Goal: Task Accomplishment & Management: Manage account settings

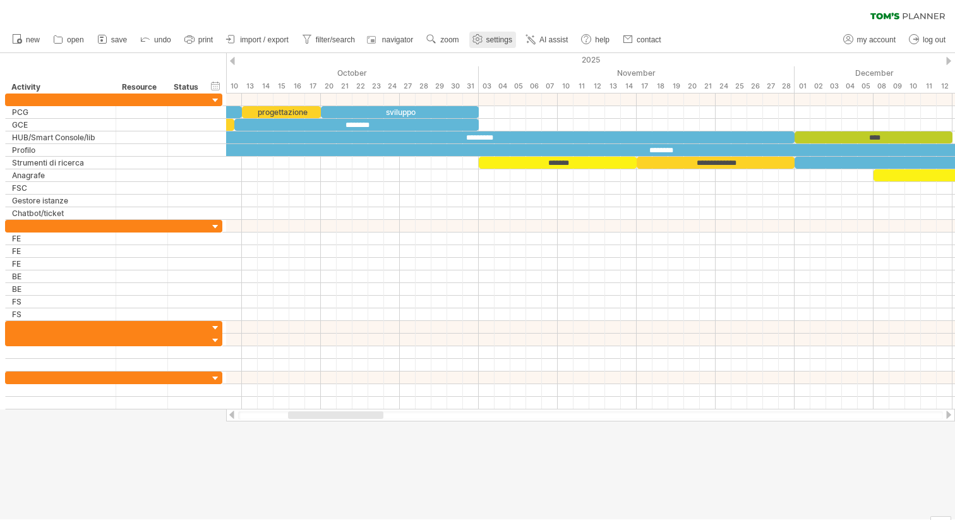
click at [495, 42] on span "settings" at bounding box center [500, 39] width 26 height 9
select select "*"
select select "**"
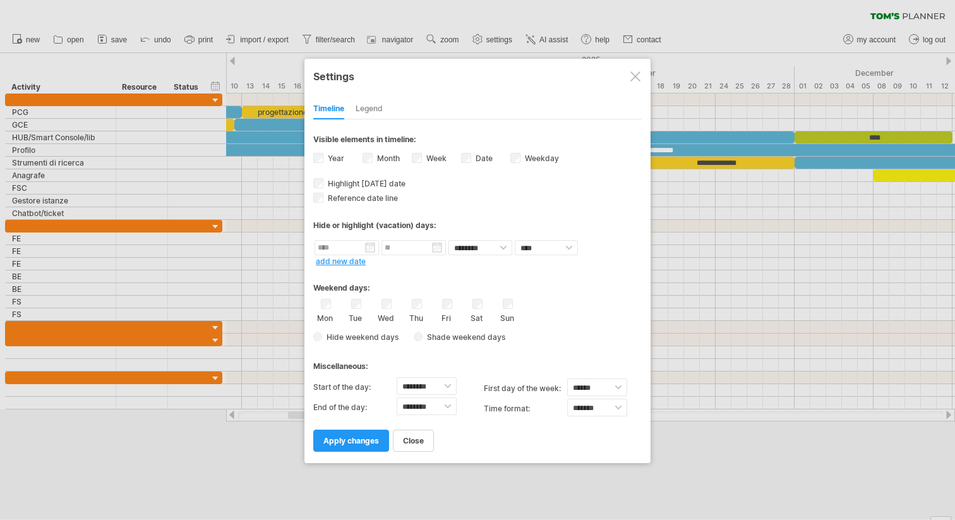
click at [636, 73] on div at bounding box center [636, 76] width 10 height 10
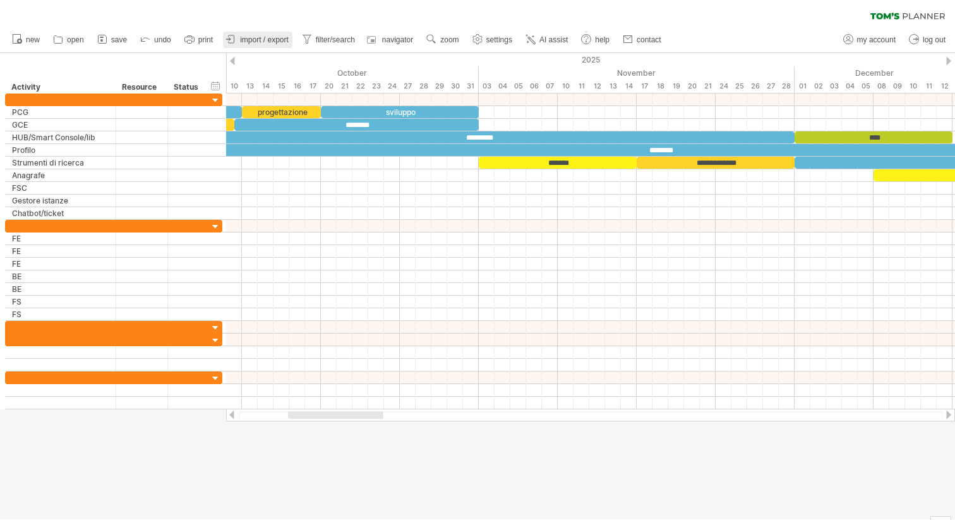
click at [270, 35] on span "import / export" at bounding box center [264, 39] width 49 height 9
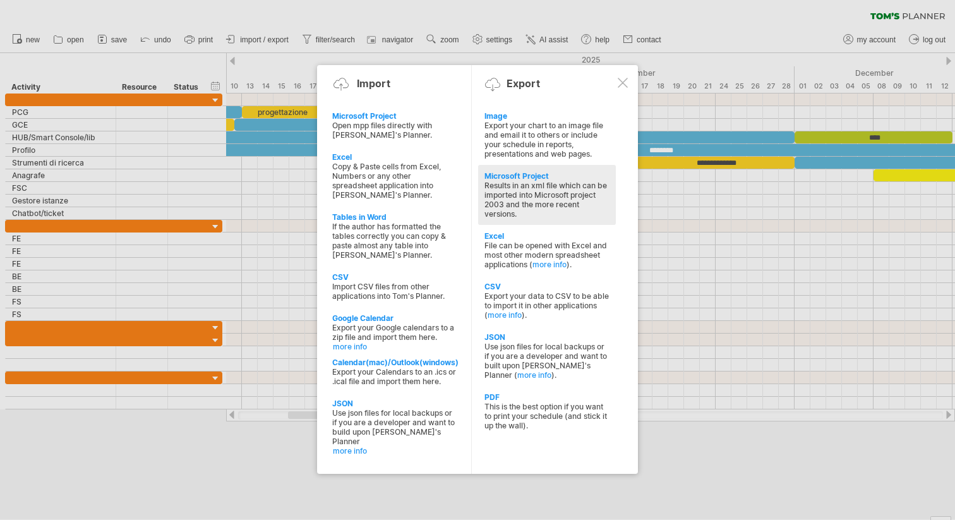
click at [531, 187] on div "Results in an xml file which can be imported into Microsoft project 2003 and th…" at bounding box center [547, 200] width 125 height 38
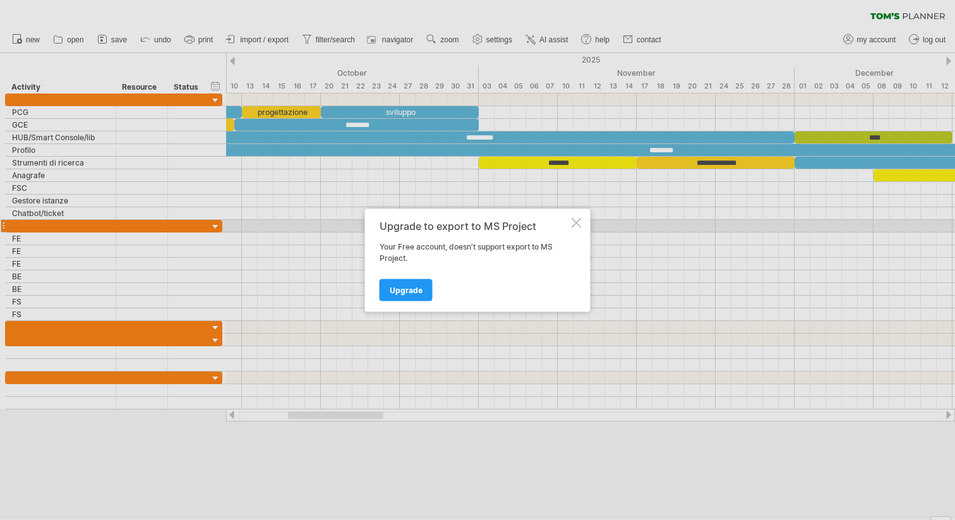
click at [573, 221] on div at bounding box center [577, 222] width 10 height 10
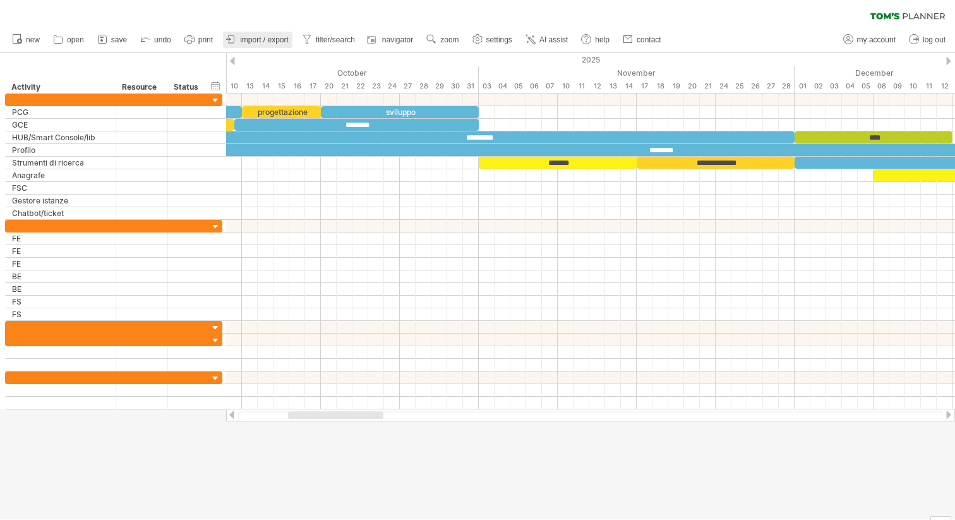
click at [259, 40] on span "import / export" at bounding box center [264, 39] width 49 height 9
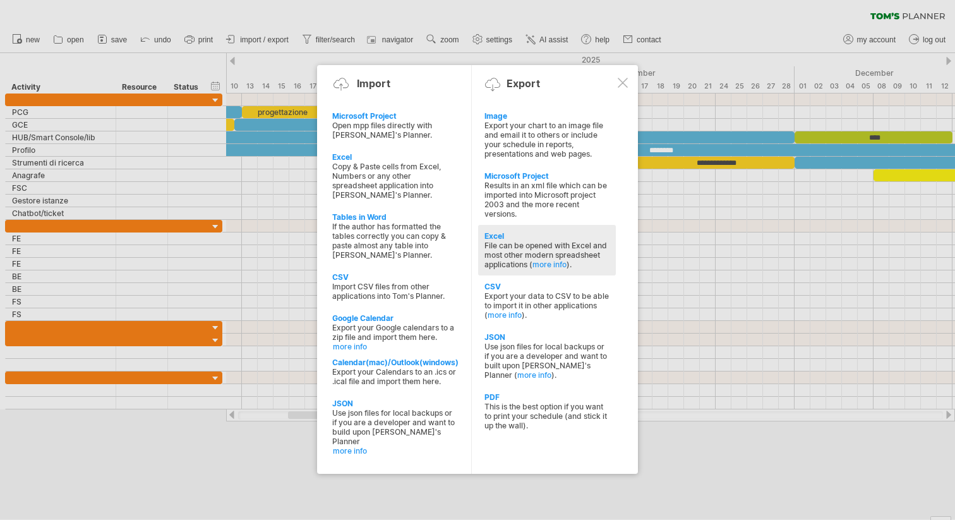
click at [501, 233] on div "Excel" at bounding box center [547, 235] width 125 height 9
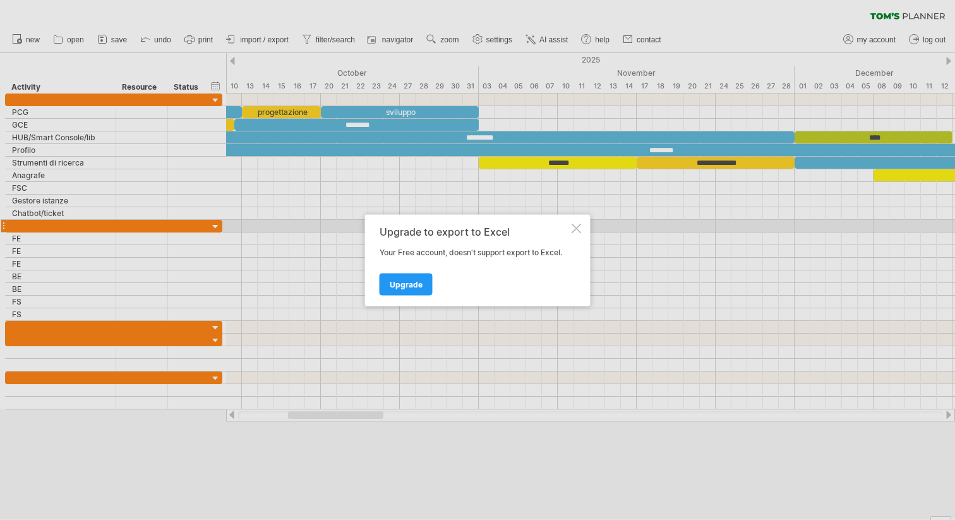
click at [577, 229] on div at bounding box center [577, 228] width 10 height 10
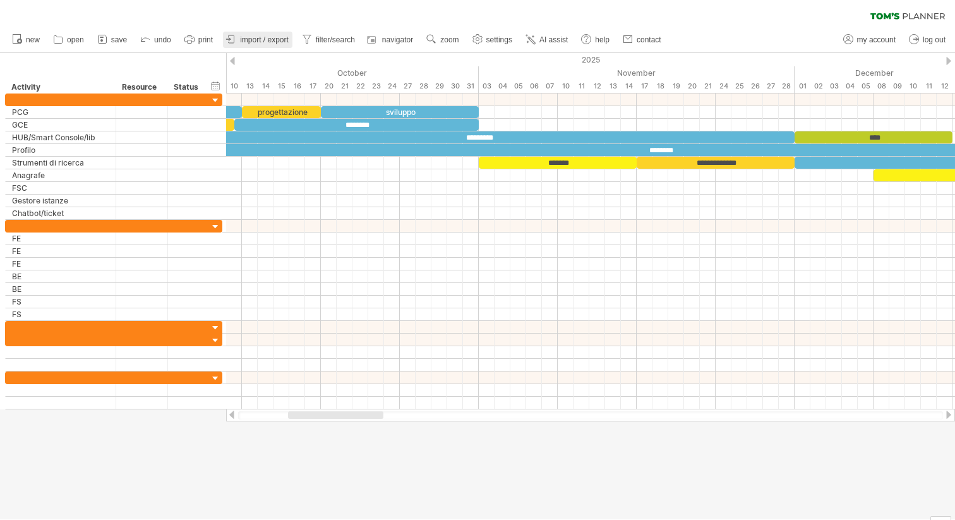
click at [276, 38] on span "import / export" at bounding box center [264, 39] width 49 height 9
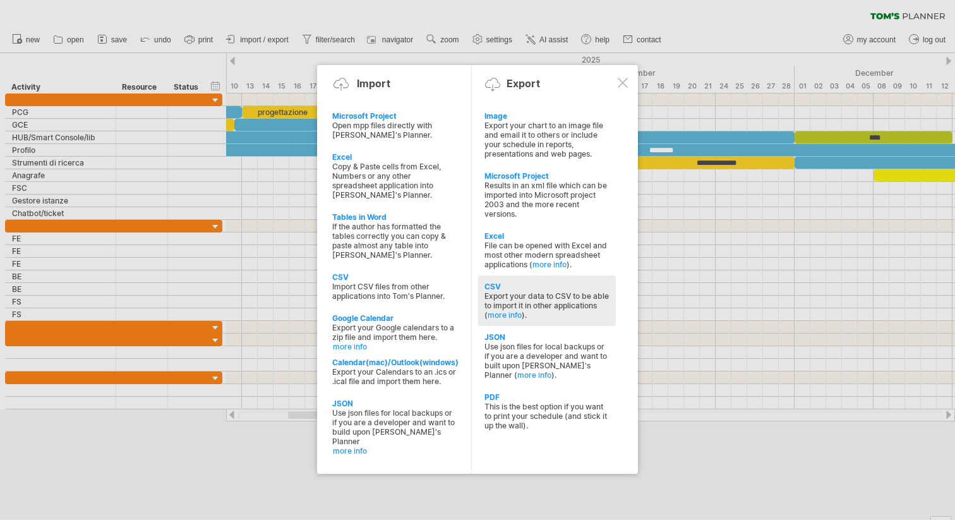
click at [507, 293] on div "Export your data to CSV to be able to import it in other applications ( more in…" at bounding box center [547, 305] width 125 height 28
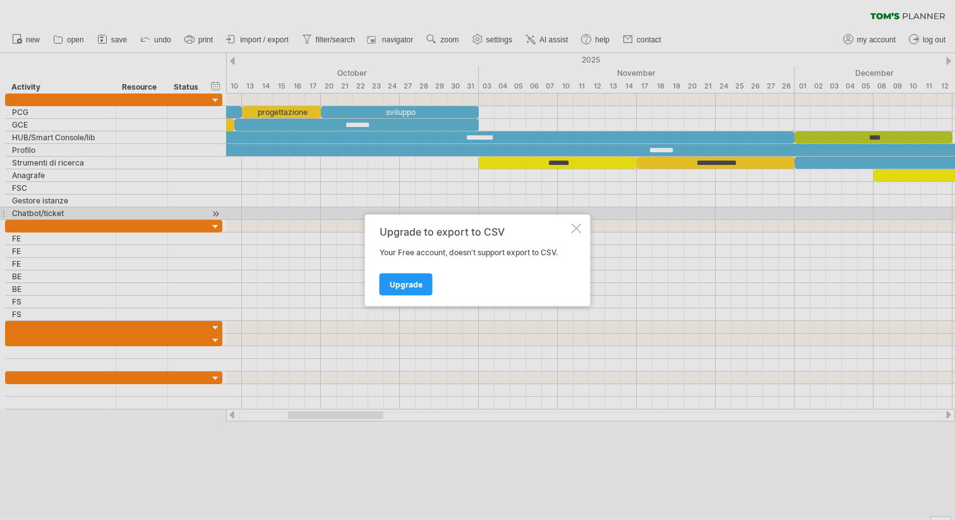
click at [576, 224] on div at bounding box center [577, 228] width 10 height 10
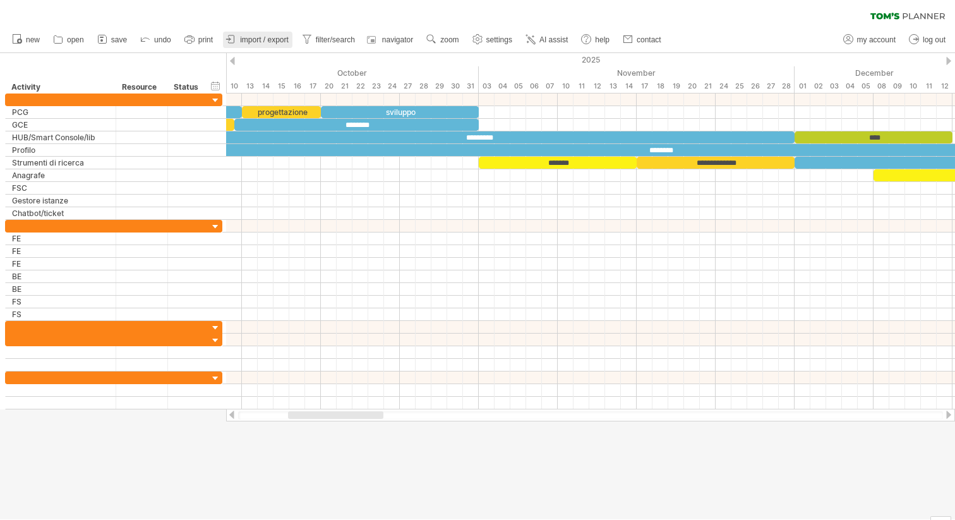
click at [266, 36] on span "import / export" at bounding box center [264, 39] width 49 height 9
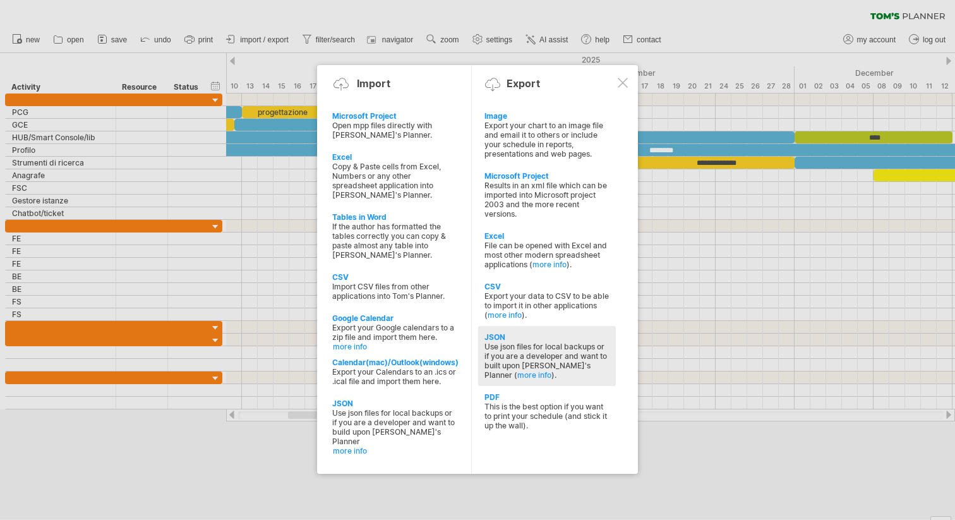
click at [509, 346] on div "Use json files for local backups or if you are a developer and want to built up…" at bounding box center [547, 361] width 125 height 38
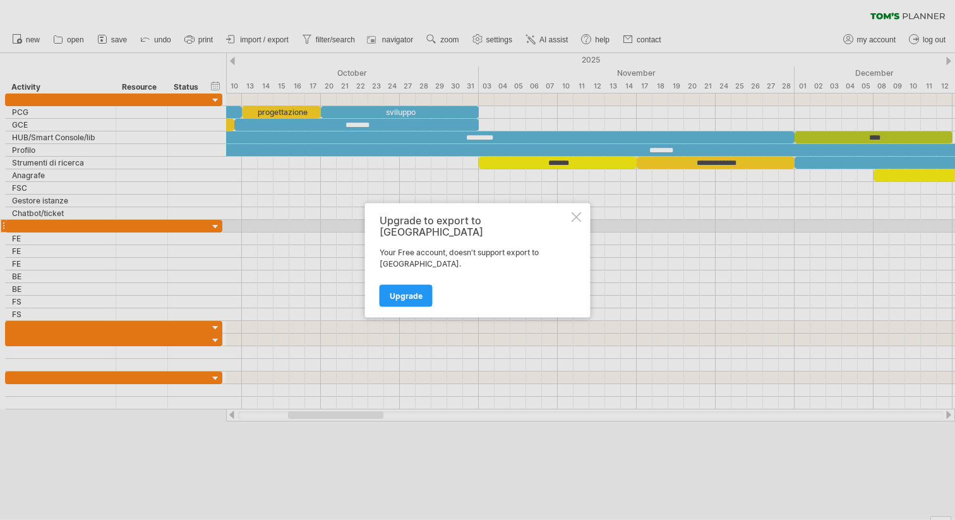
click at [577, 222] on div at bounding box center [577, 217] width 10 height 10
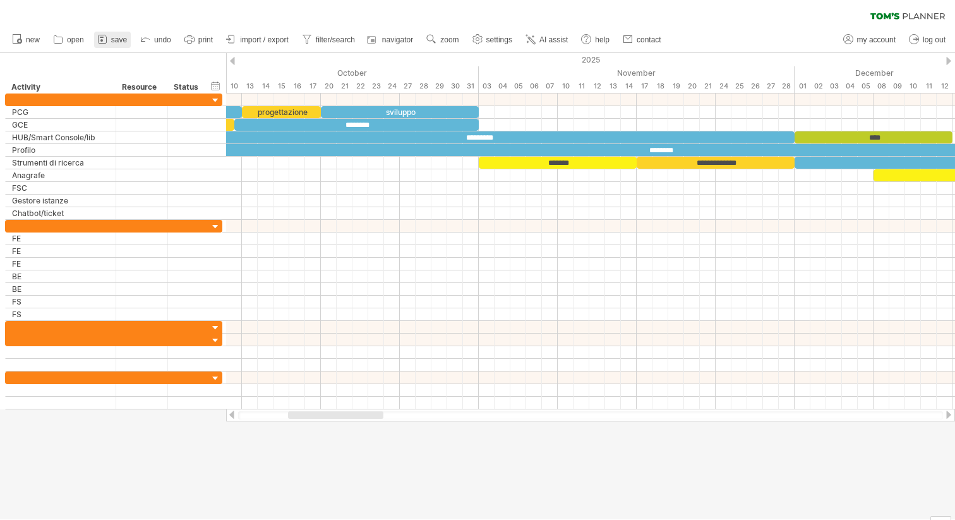
click at [115, 35] on span "save" at bounding box center [119, 39] width 16 height 9
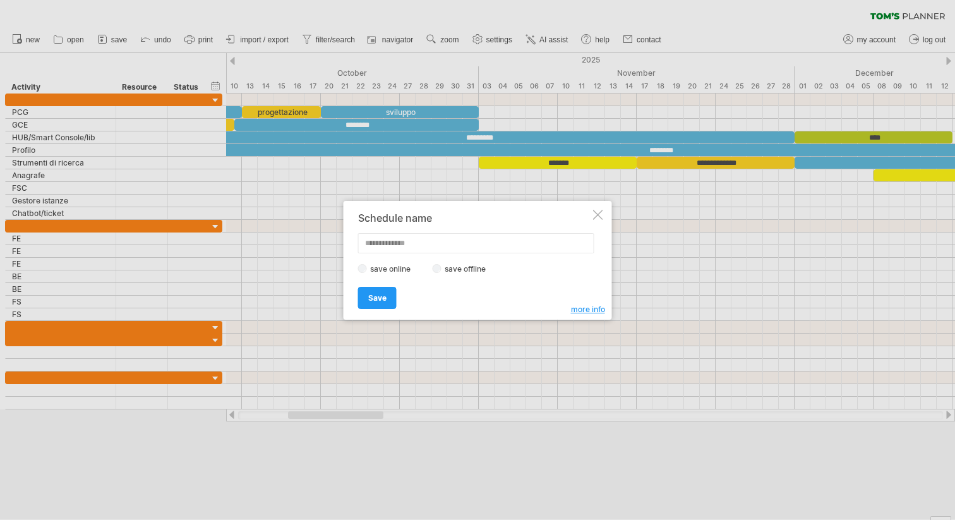
click at [599, 210] on div at bounding box center [598, 215] width 10 height 10
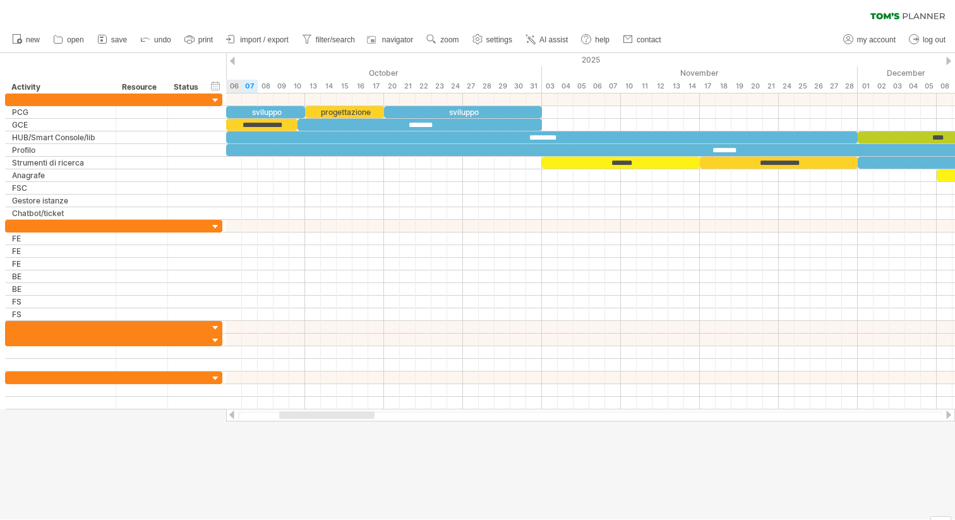
drag, startPoint x: 337, startPoint y: 415, endPoint x: 324, endPoint y: 415, distance: 12.7
click at [327, 415] on div at bounding box center [326, 415] width 95 height 8
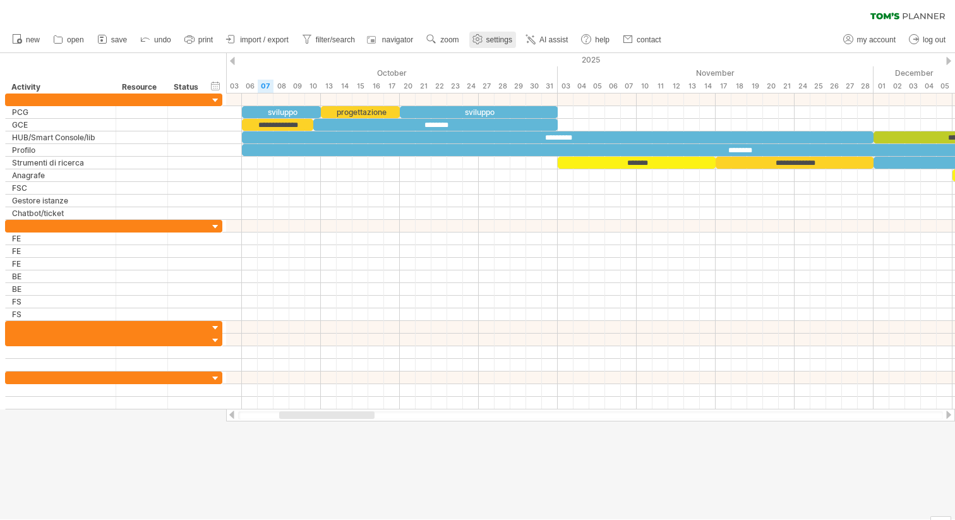
click at [486, 33] on link "settings" at bounding box center [493, 40] width 47 height 16
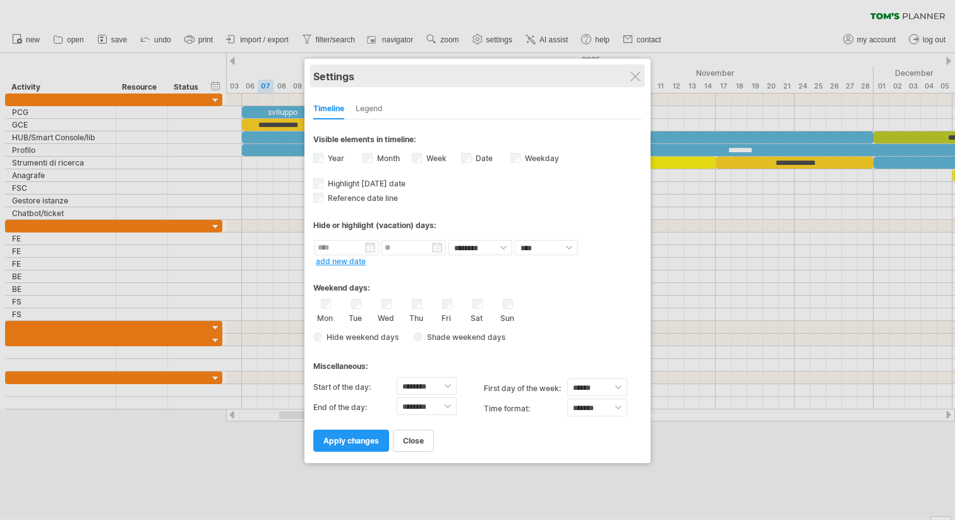
click at [641, 80] on div "Settings" at bounding box center [477, 75] width 329 height 23
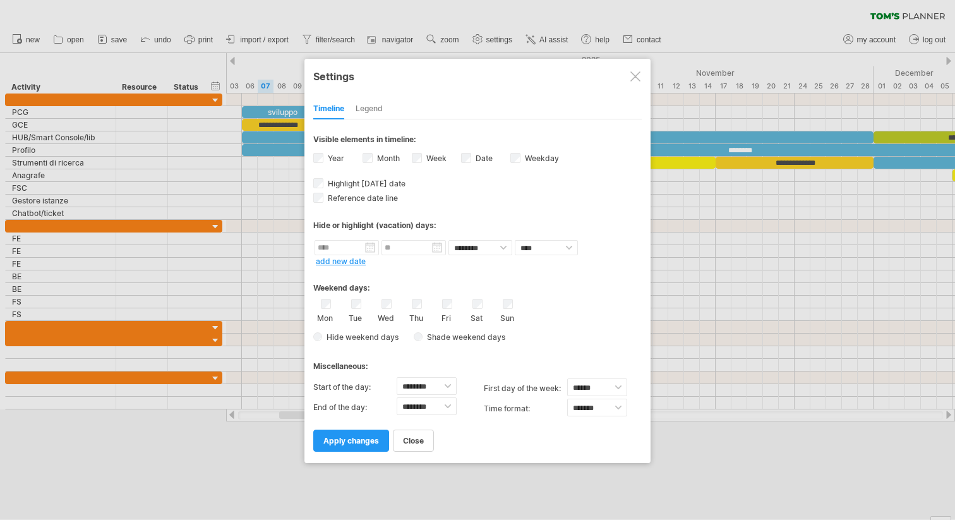
click at [635, 71] on div at bounding box center [636, 76] width 10 height 10
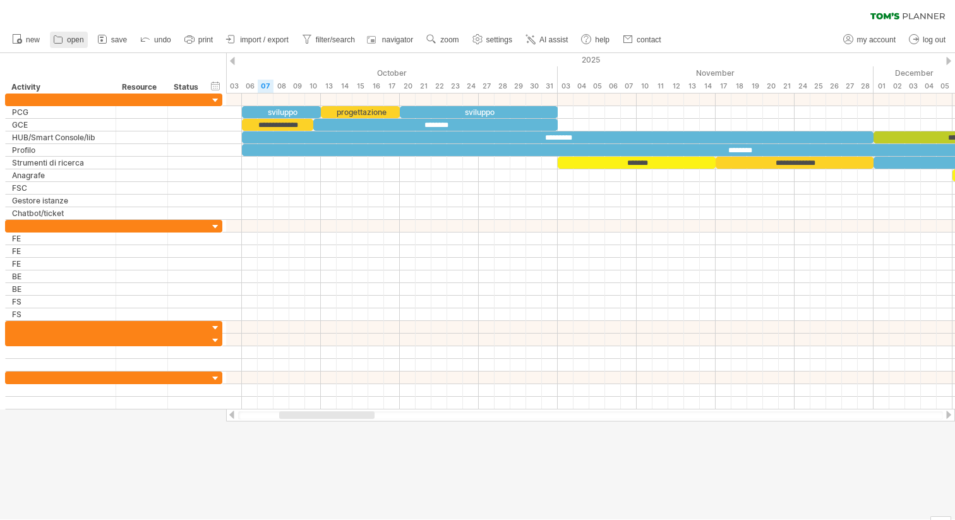
click at [75, 38] on span "open" at bounding box center [75, 39] width 17 height 9
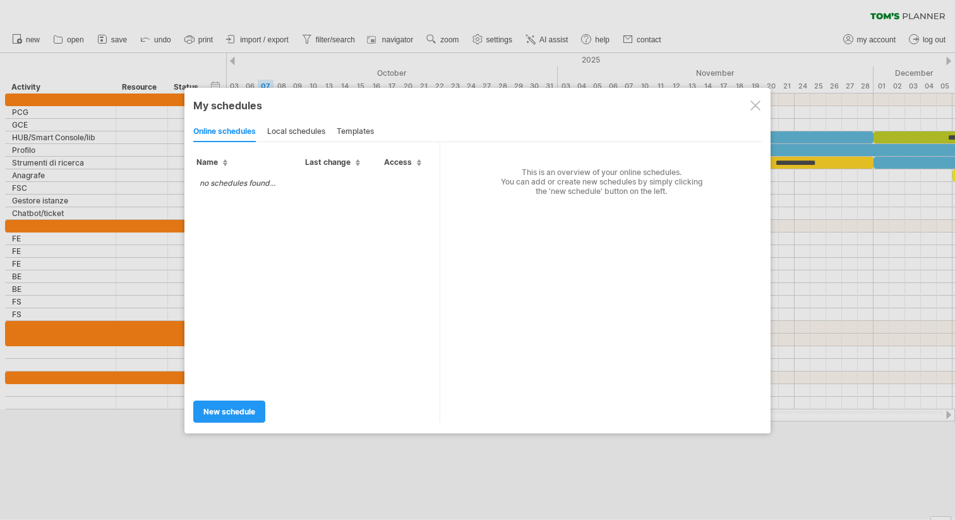
click at [756, 102] on div at bounding box center [756, 105] width 10 height 10
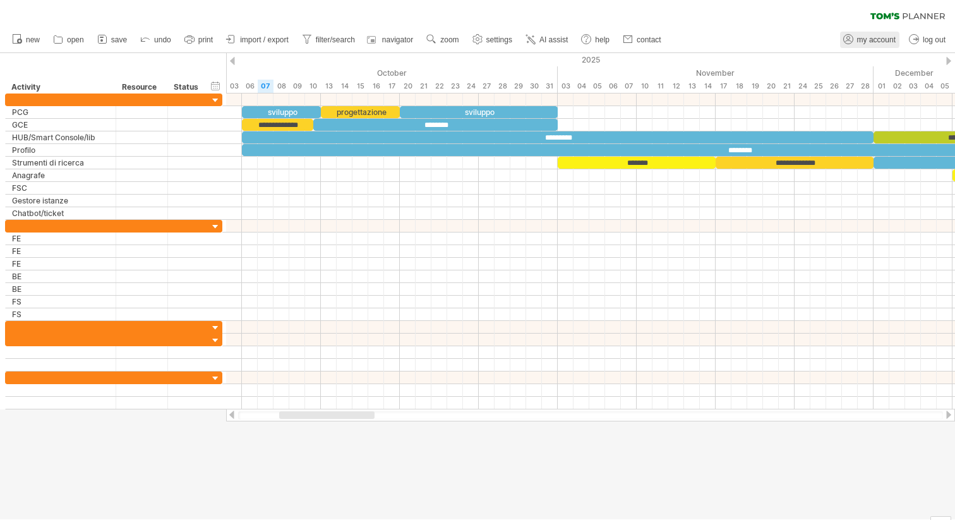
click at [869, 40] on span "my account" at bounding box center [877, 39] width 39 height 9
type input "**********"
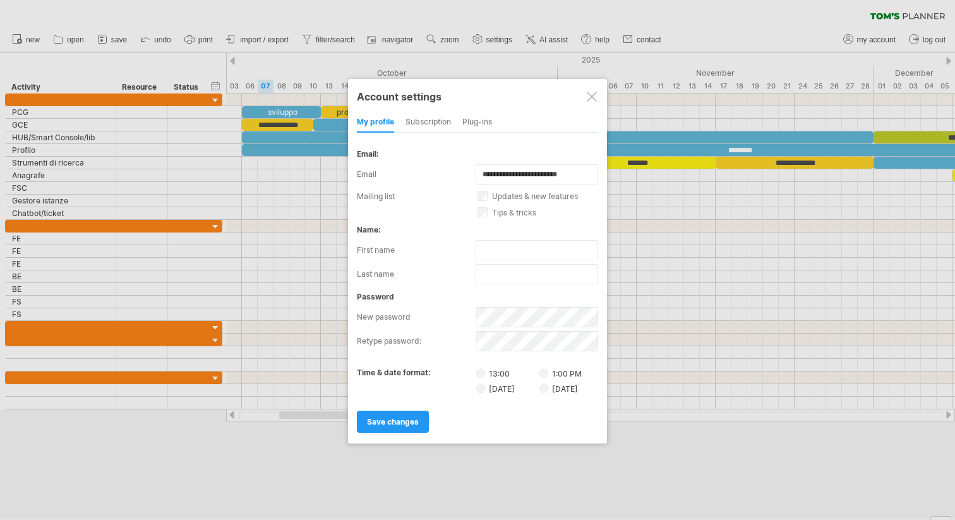
click at [594, 94] on div at bounding box center [592, 97] width 10 height 10
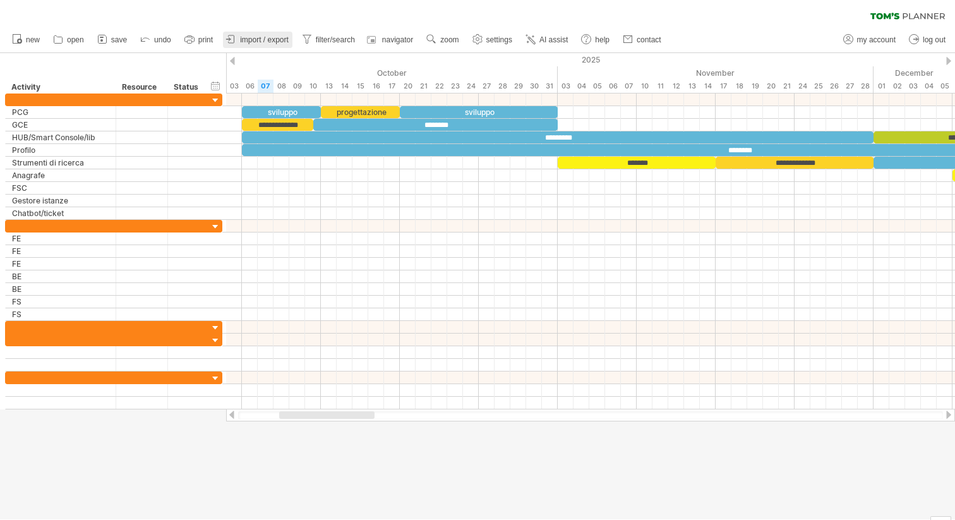
click at [250, 40] on span "import / export" at bounding box center [264, 39] width 49 height 9
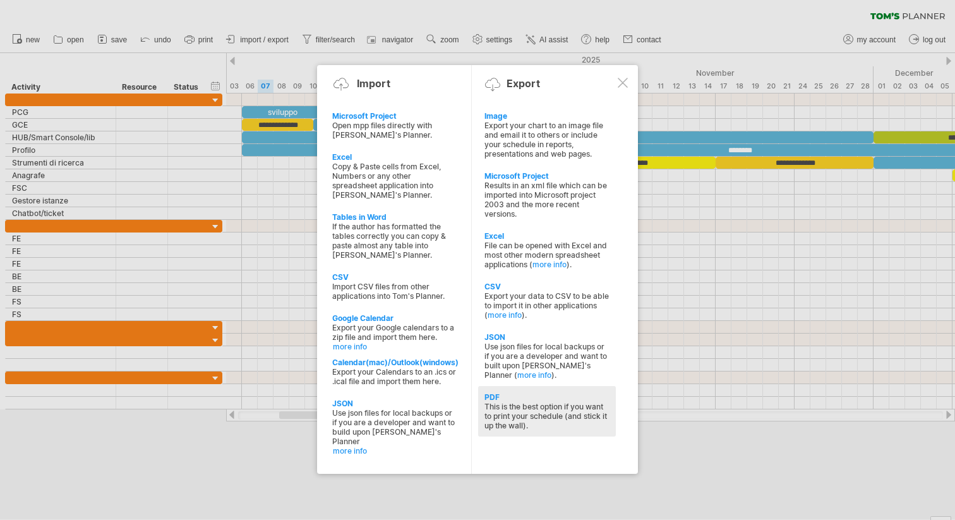
click at [528, 393] on div "PDF" at bounding box center [547, 396] width 125 height 9
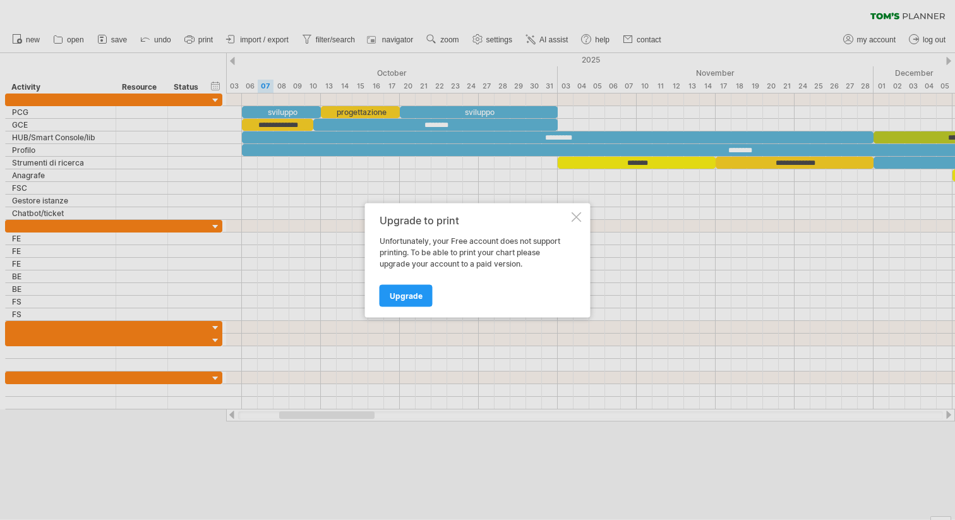
click at [578, 212] on div at bounding box center [577, 217] width 10 height 10
click at [576, 214] on div at bounding box center [577, 217] width 10 height 10
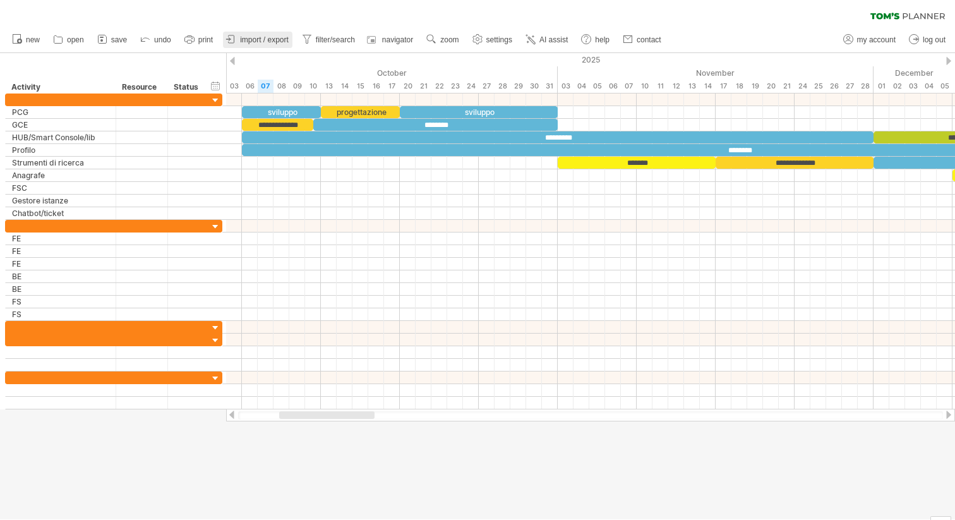
click at [252, 40] on span "import / export" at bounding box center [264, 39] width 49 height 9
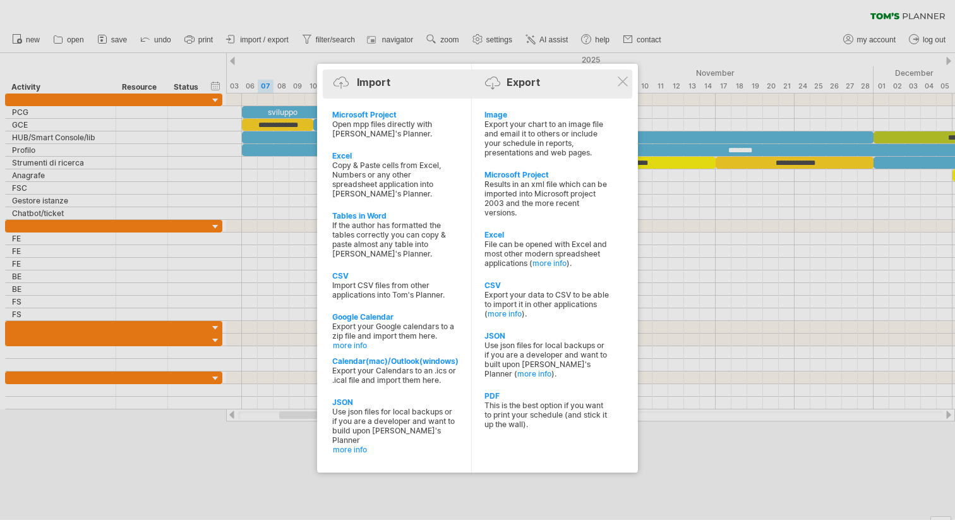
click at [629, 83] on div "Import Export" at bounding box center [477, 84] width 303 height 29
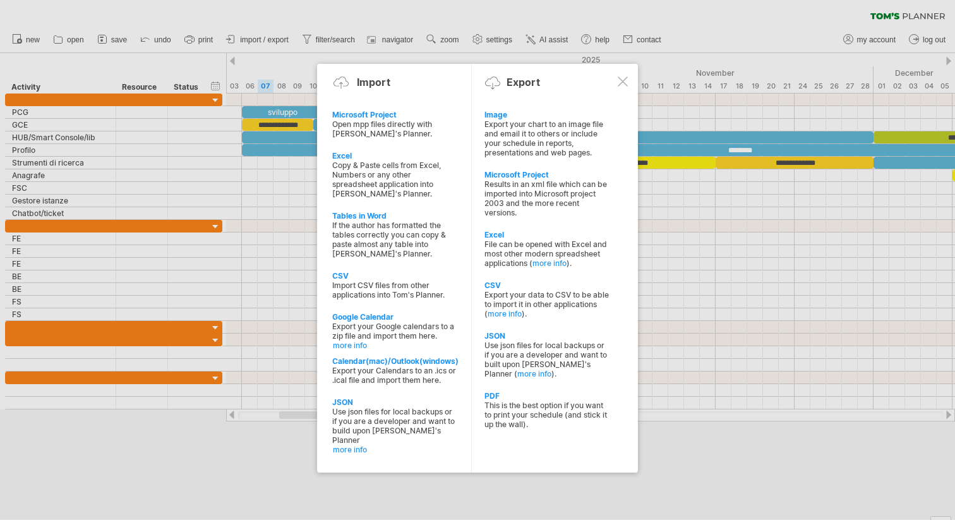
click at [621, 82] on div at bounding box center [623, 81] width 10 height 10
